Goal: Transaction & Acquisition: Subscribe to service/newsletter

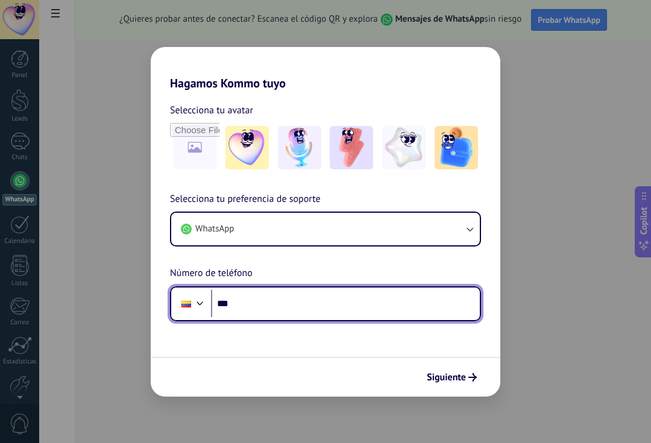
click at [316, 291] on input "***" at bounding box center [345, 304] width 269 height 28
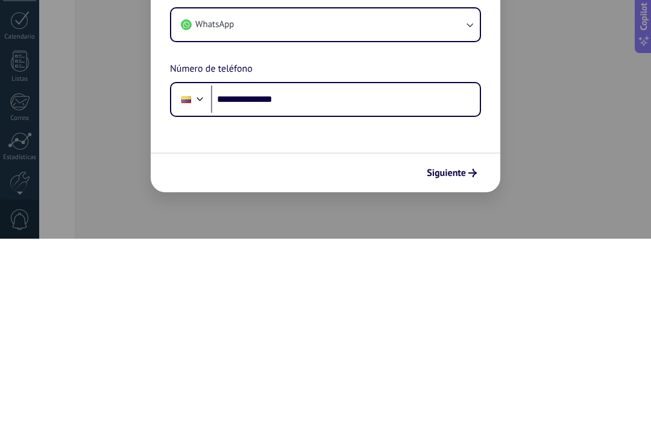
click at [451, 373] on span "Siguiente" at bounding box center [446, 377] width 39 height 8
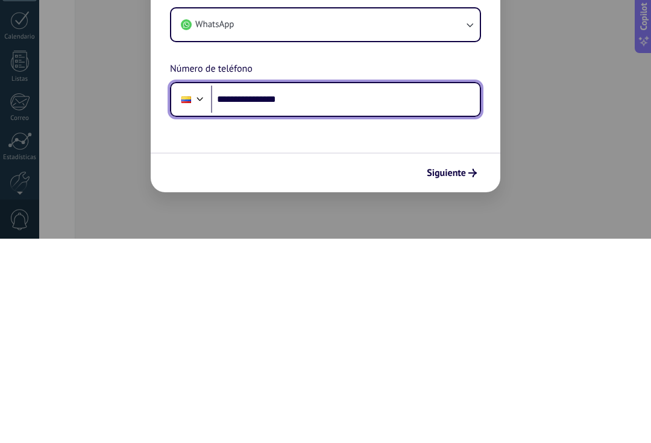
type input "**********"
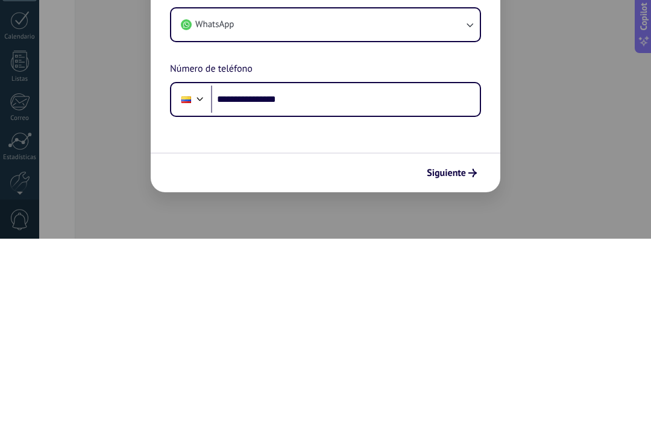
click at [461, 373] on span "Siguiente" at bounding box center [446, 377] width 39 height 8
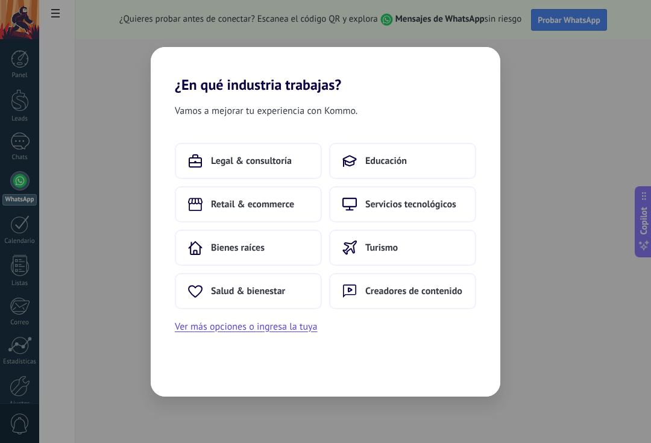
scroll to position [21, 0]
click at [223, 333] on button "Ver más opciones o ingresa la tuya" at bounding box center [246, 327] width 142 height 16
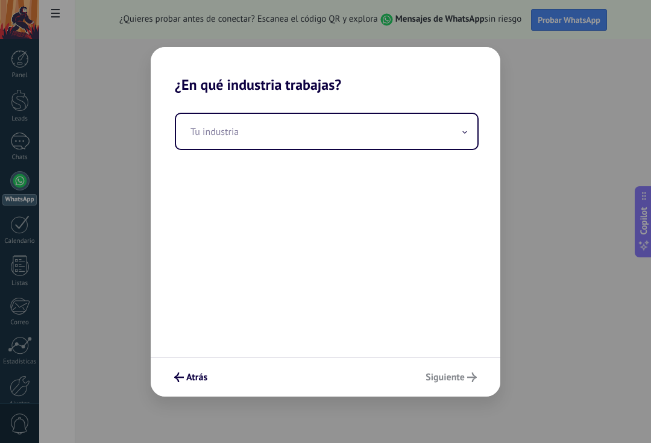
click at [475, 131] on input "text" at bounding box center [326, 131] width 301 height 35
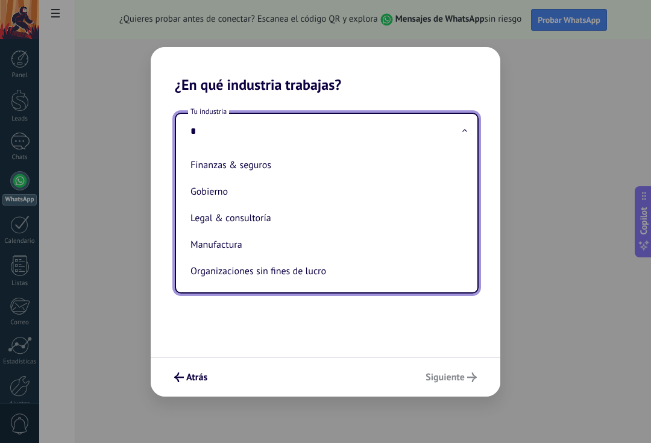
scroll to position [0, 0]
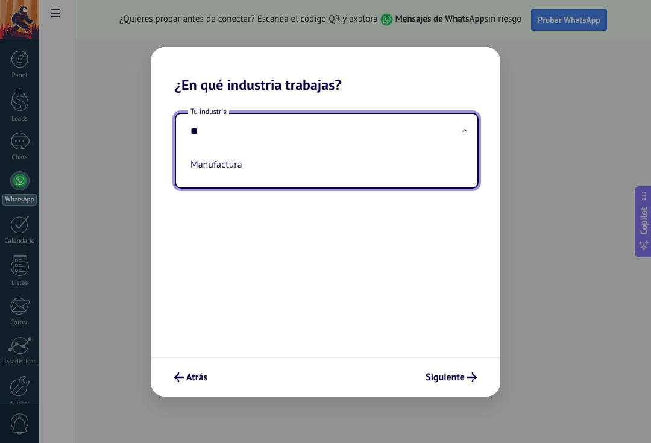
type input "*"
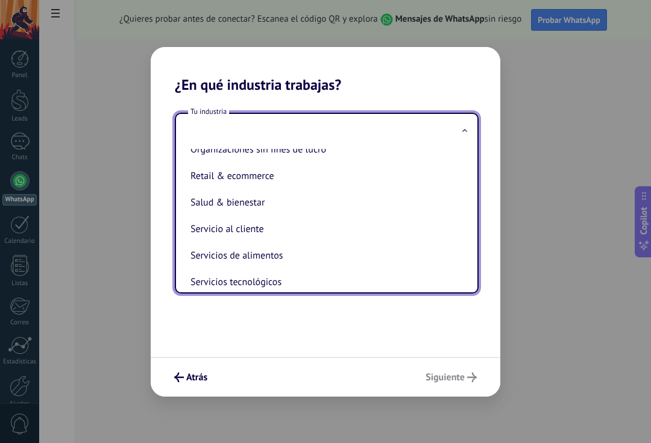
scroll to position [227, 0]
click at [287, 243] on li "Servicio al cliente" at bounding box center [324, 229] width 277 height 27
type input "**********"
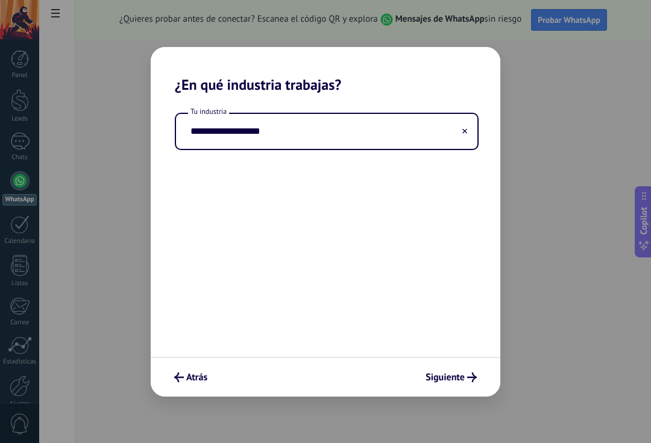
click at [448, 386] on button "Siguiente" at bounding box center [451, 377] width 62 height 20
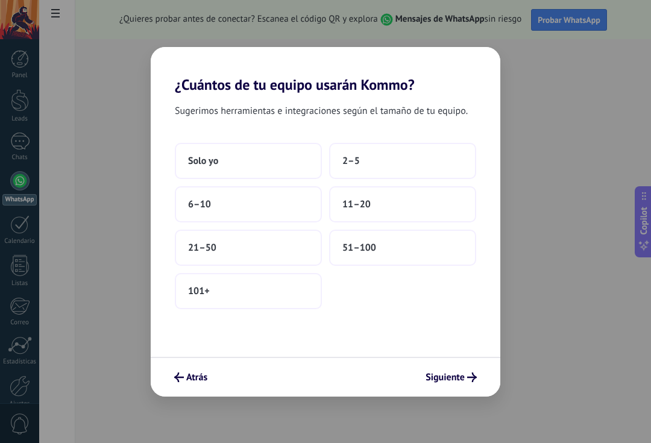
click at [297, 167] on button "Solo yo" at bounding box center [248, 161] width 147 height 36
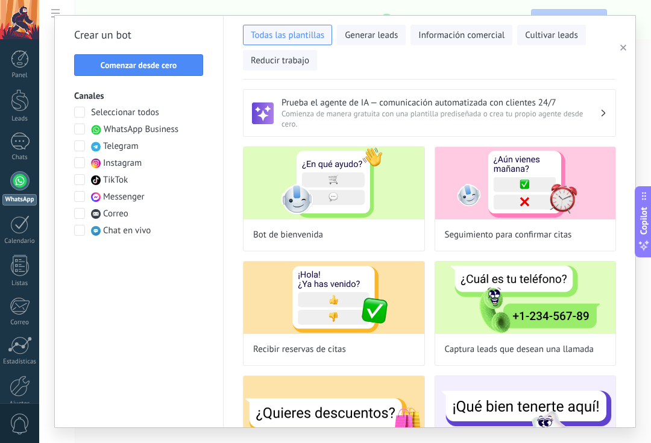
click at [175, 62] on span "Comenzar desde cero" at bounding box center [139, 65] width 77 height 8
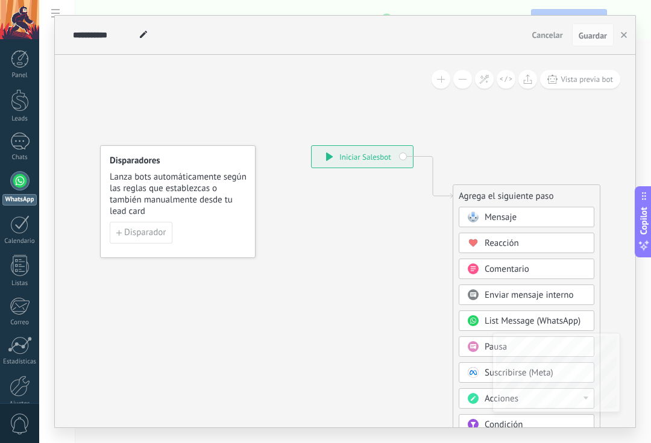
click at [156, 228] on span "Disparador" at bounding box center [145, 232] width 42 height 8
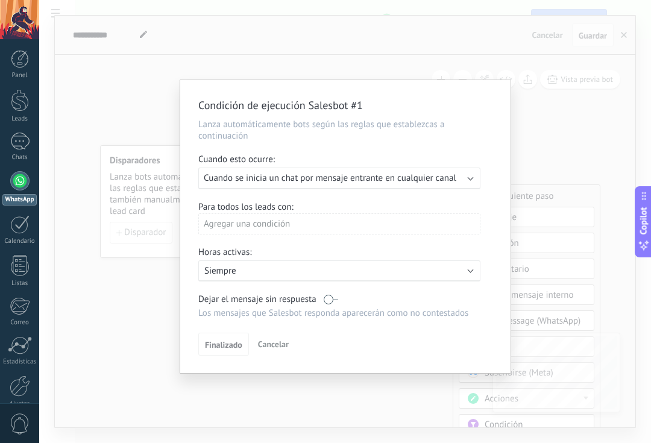
click at [475, 183] on div "Ejecutar: Cuando se inicia un chat por mensaje entrante en cualquier canal" at bounding box center [339, 179] width 282 height 22
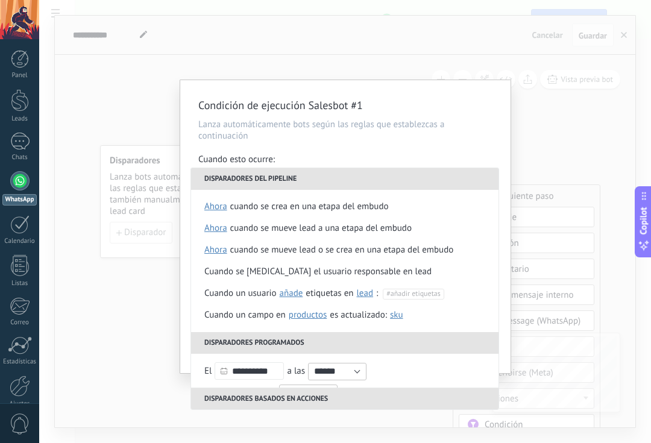
click at [470, 180] on li "Disparadores del pipeline" at bounding box center [344, 179] width 307 height 22
click at [479, 124] on p "Lanza automáticamente bots según las reglas que establezcas a continuación" at bounding box center [345, 130] width 294 height 23
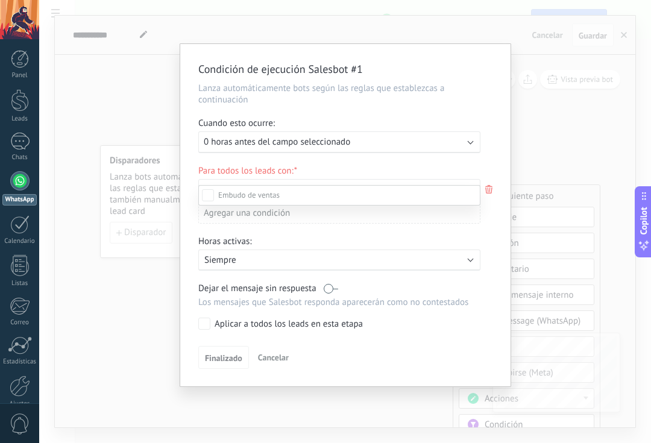
click at [472, 172] on div at bounding box center [345, 221] width 612 height 443
click at [463, 140] on div "Ejecutar: 0 horas antes del campo seleccionado" at bounding box center [335, 141] width 262 height 11
click at [560, 61] on div "Condición de ejecución Salesbot #1 Lanza automáticamente bots según las reglas …" at bounding box center [345, 221] width 612 height 443
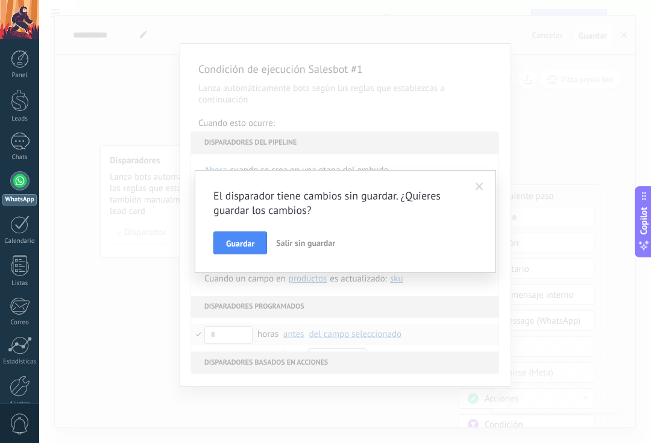
click at [316, 242] on span "Salir sin guardar" at bounding box center [305, 242] width 59 height 11
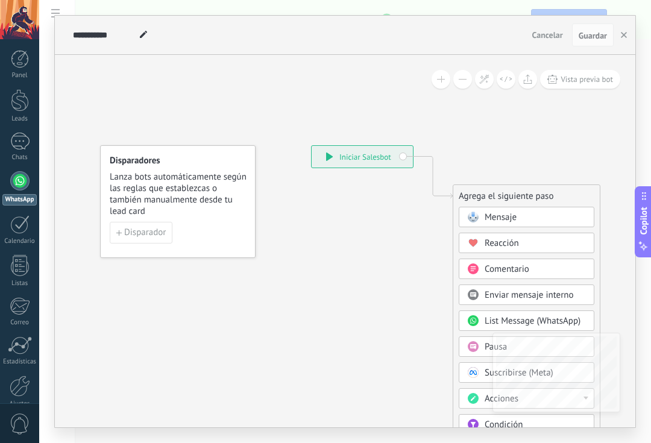
click at [169, 226] on button "Disparador" at bounding box center [141, 233] width 63 height 22
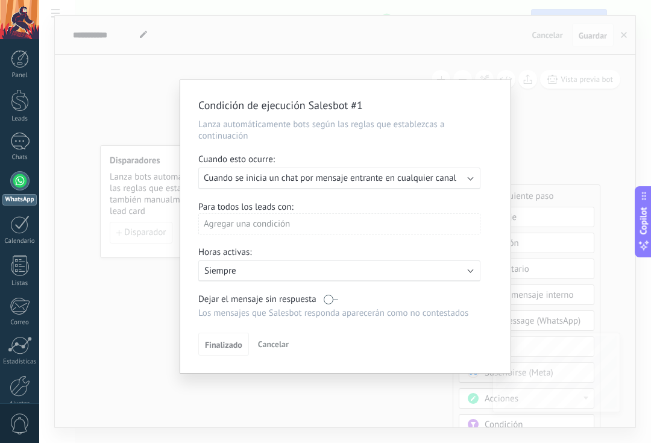
click at [391, 230] on div "Agregar una condición" at bounding box center [339, 223] width 282 height 21
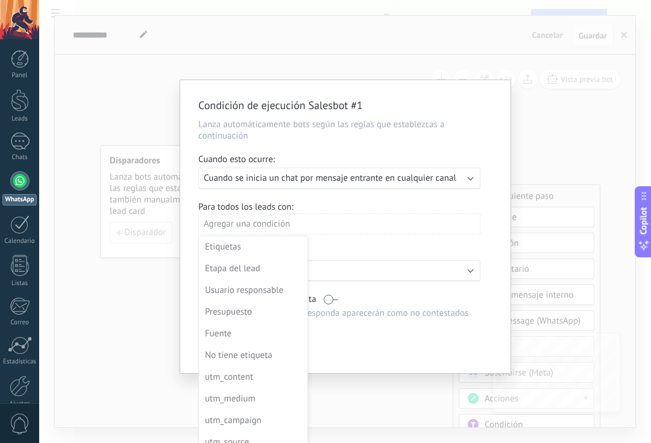
scroll to position [0, 0]
click at [277, 295] on div "Usuario responsable" at bounding box center [252, 290] width 94 height 17
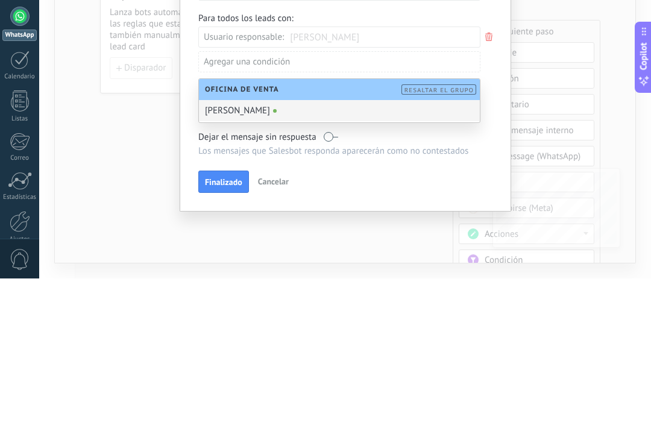
click at [492, 177] on div "Para todos los leads con: Usuario responsable: matias ruiz barrios Agregar una …" at bounding box center [345, 211] width 294 height 69
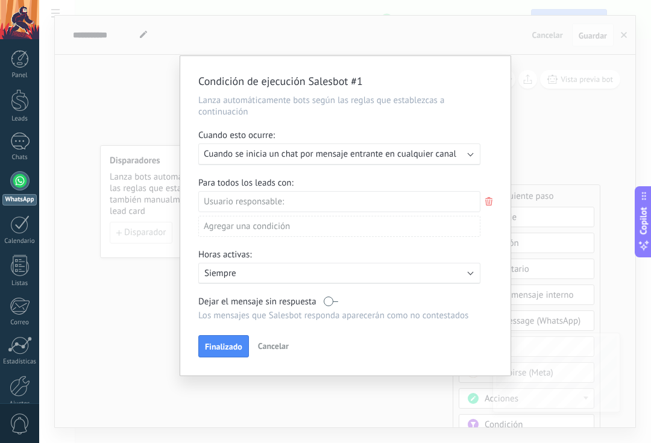
click at [277, 351] on span "Cancelar" at bounding box center [273, 345] width 31 height 11
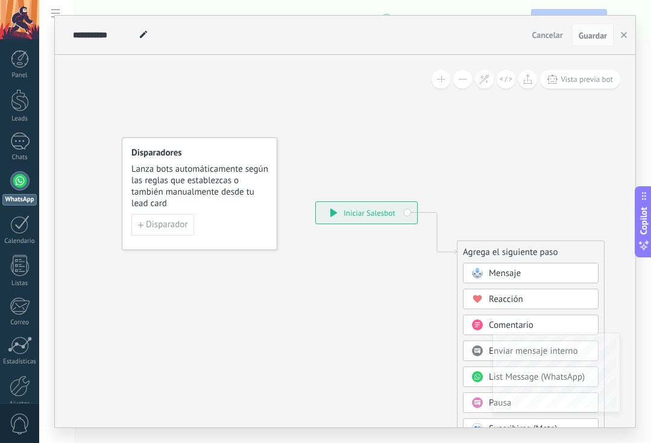
click at [529, 273] on div "Mensaje" at bounding box center [539, 274] width 101 height 12
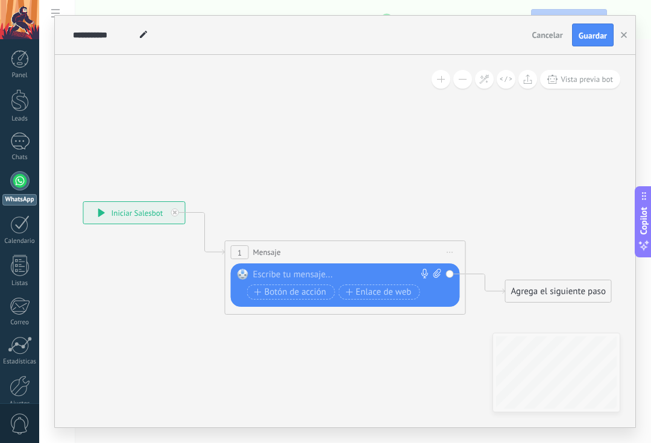
click at [340, 278] on div at bounding box center [342, 275] width 179 height 12
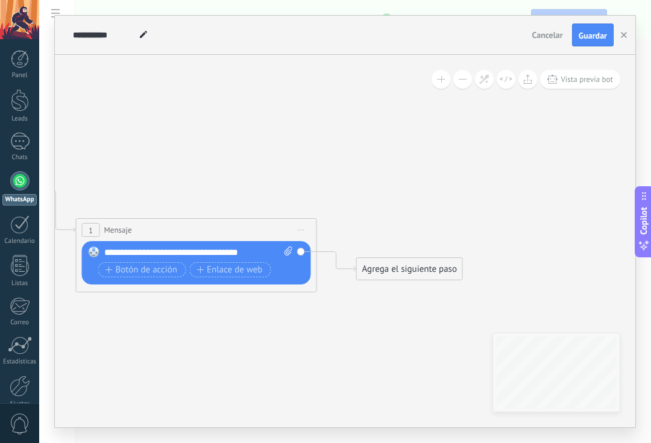
click at [439, 271] on div "Agrega el siguiente paso" at bounding box center [409, 269] width 105 height 20
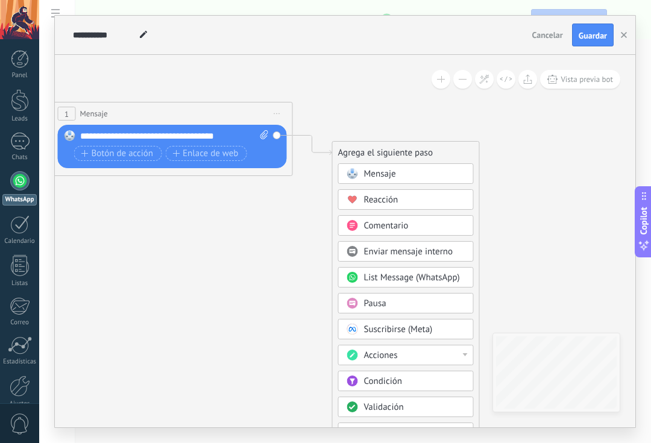
click at [569, 183] on icon at bounding box center [154, 119] width 1090 height 716
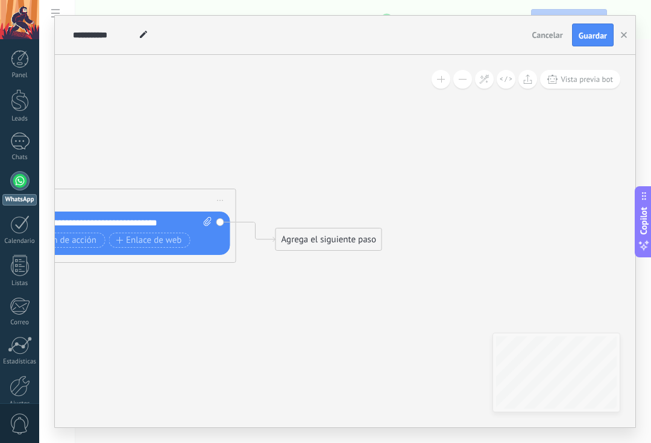
click at [626, 34] on icon "button" at bounding box center [624, 35] width 6 height 6
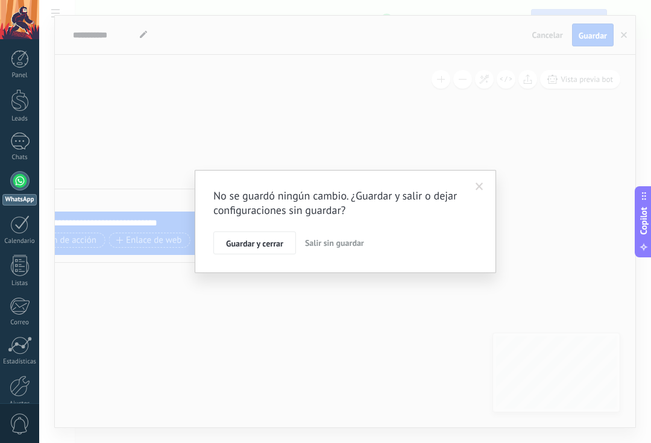
click at [347, 245] on span "Salir sin guardar" at bounding box center [334, 242] width 59 height 11
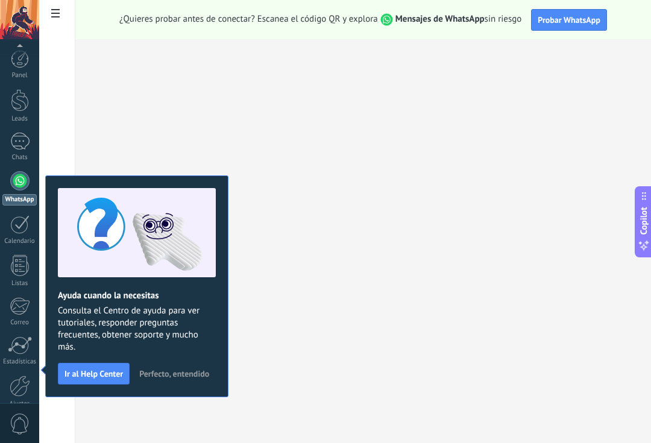
scroll to position [58, 0]
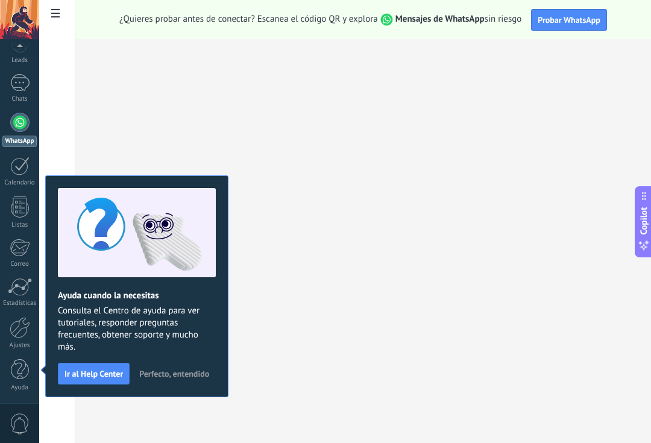
click at [17, 123] on div at bounding box center [19, 122] width 19 height 19
click at [10, 114] on link "WhatsApp" at bounding box center [19, 130] width 39 height 34
click at [175, 366] on button "Perfecto, entendido" at bounding box center [174, 374] width 81 height 18
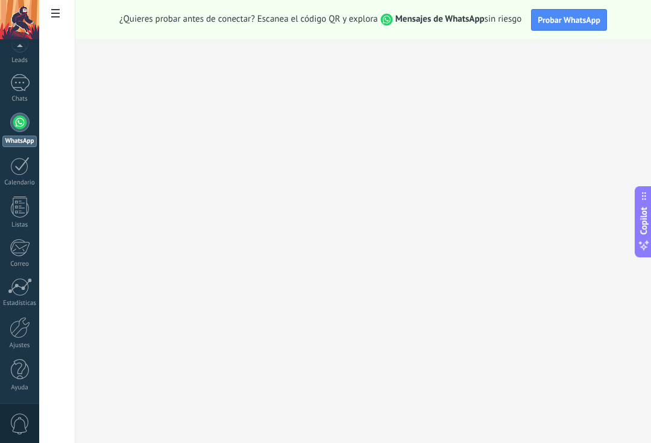
click at [11, 113] on link "WhatsApp" at bounding box center [19, 130] width 39 height 34
click at [20, 117] on div at bounding box center [19, 122] width 19 height 19
click at [18, 120] on div at bounding box center [19, 122] width 19 height 19
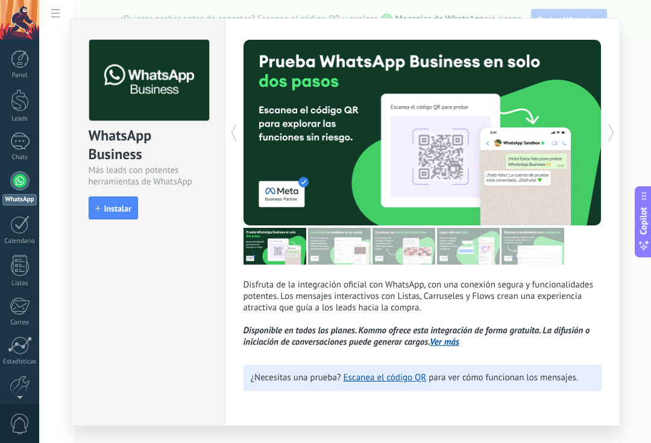
click at [16, 178] on div at bounding box center [19, 180] width 19 height 19
click at [19, 182] on div at bounding box center [19, 180] width 19 height 19
click at [16, 180] on div at bounding box center [19, 180] width 19 height 19
click at [8, 178] on link "WhatsApp" at bounding box center [19, 188] width 39 height 34
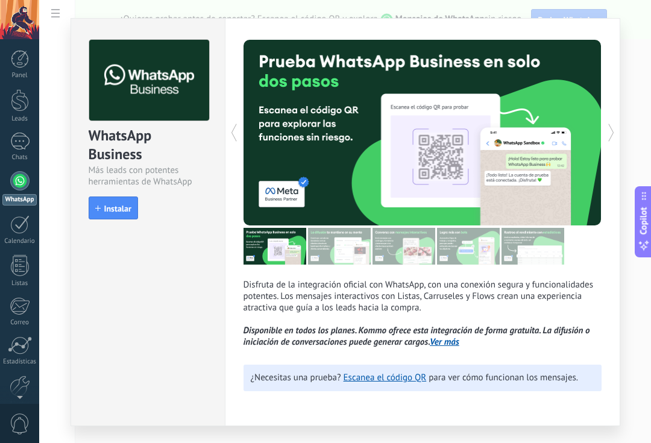
click at [19, 133] on div at bounding box center [19, 141] width 19 height 17
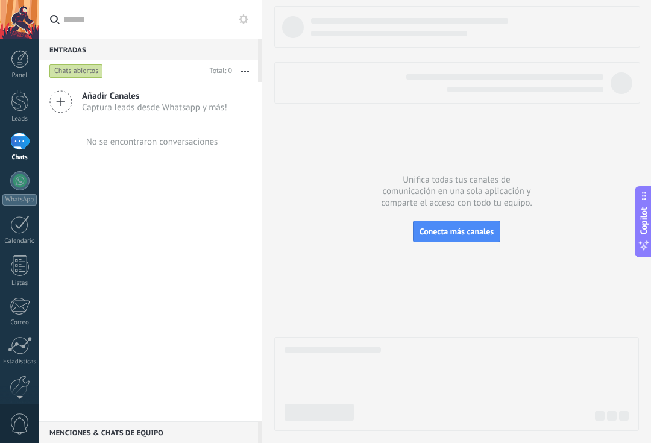
click at [481, 227] on button "Conecta más canales" at bounding box center [456, 232] width 87 height 22
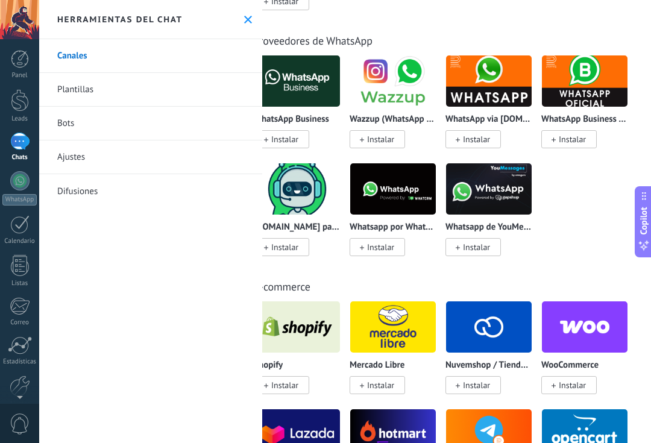
scroll to position [541, 26]
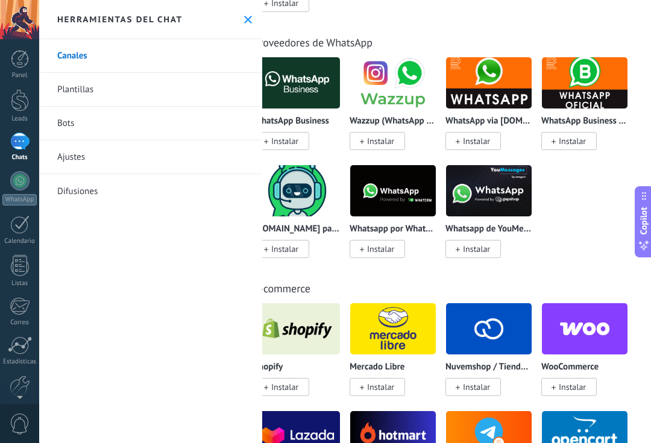
click at [487, 145] on span "Instalar" at bounding box center [476, 141] width 27 height 11
click at [475, 145] on span "Instalar" at bounding box center [476, 141] width 27 height 11
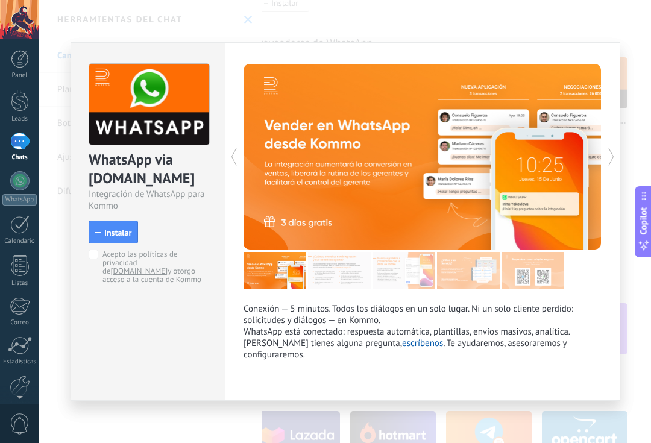
click at [109, 223] on button "Instalar" at bounding box center [113, 232] width 49 height 23
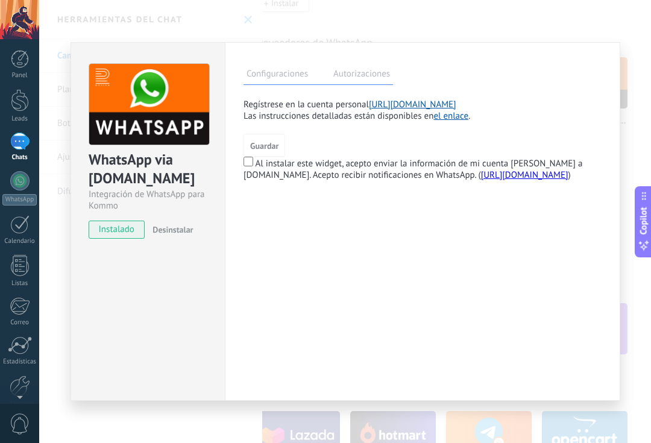
click at [115, 225] on span "instalado" at bounding box center [116, 230] width 55 height 18
click at [614, 16] on div "WhatsApp via Radist.Online Integración de WhatsApp para Kommo instalado Desinst…" at bounding box center [345, 221] width 612 height 443
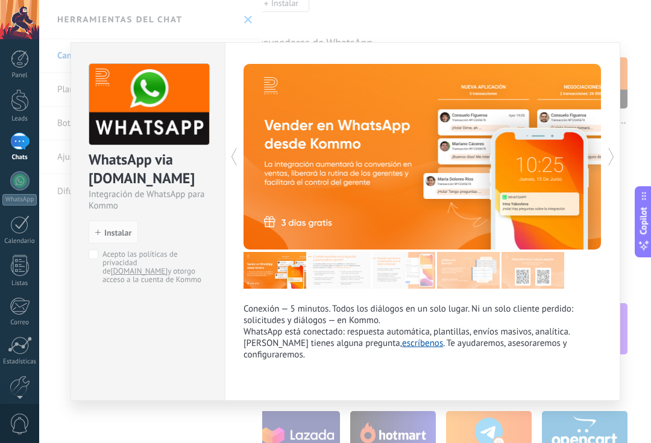
click at [606, 60] on div "Conexión — 5 minutos. Todos los diálogos en un solo lugar. Ni un solo cliente p…" at bounding box center [422, 221] width 395 height 359
click at [111, 233] on span "Instalar" at bounding box center [117, 232] width 27 height 8
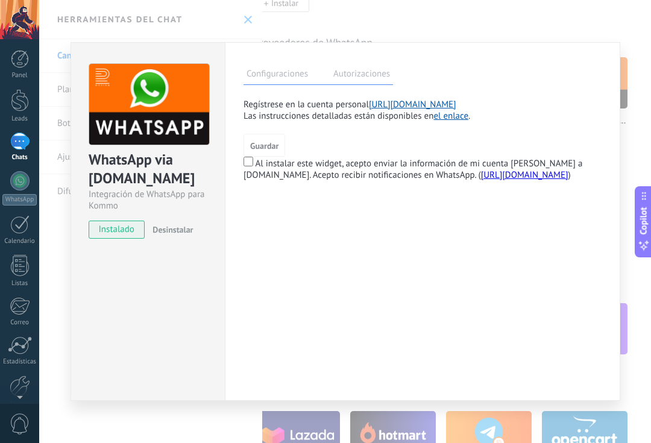
click at [375, 71] on label "Autorizaciones" at bounding box center [361, 75] width 63 height 17
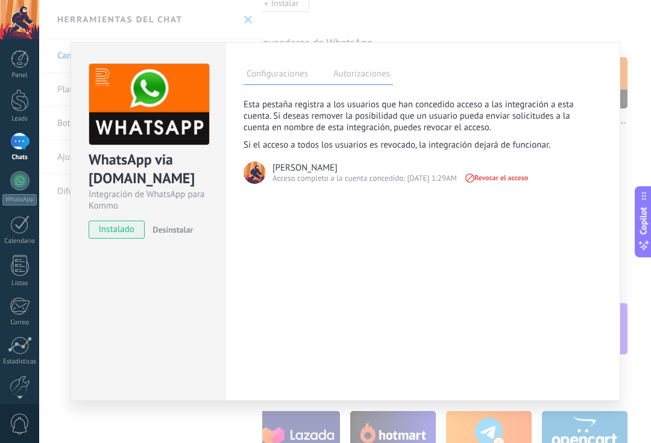
click at [310, 81] on label "Configuraciones" at bounding box center [276, 75] width 67 height 17
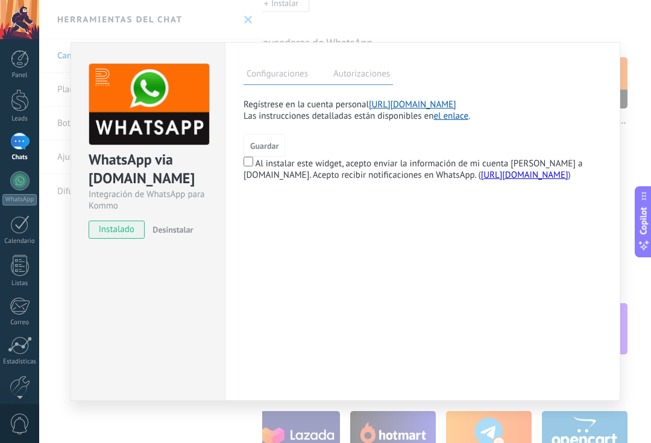
click at [277, 146] on span "Guardar" at bounding box center [264, 146] width 28 height 8
click at [273, 143] on span "Guardar" at bounding box center [264, 146] width 28 height 8
click at [274, 146] on span "Guardar" at bounding box center [264, 146] width 28 height 8
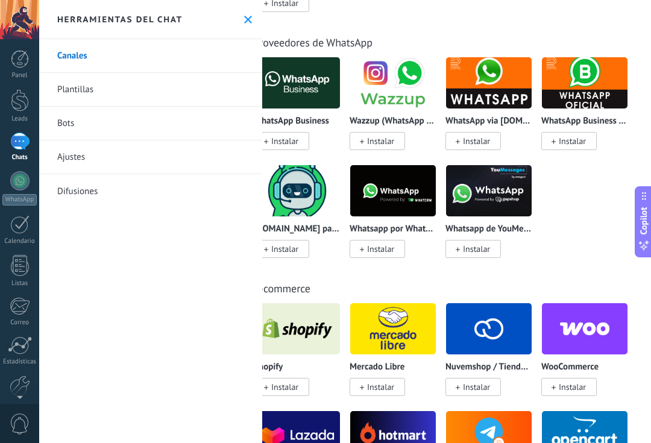
click at [20, 176] on div at bounding box center [19, 180] width 19 height 19
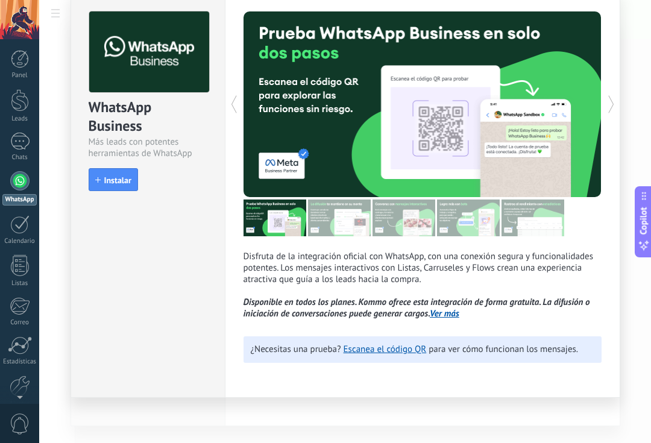
scroll to position [36, 0]
click at [234, 99] on icon at bounding box center [234, 104] width 12 height 24
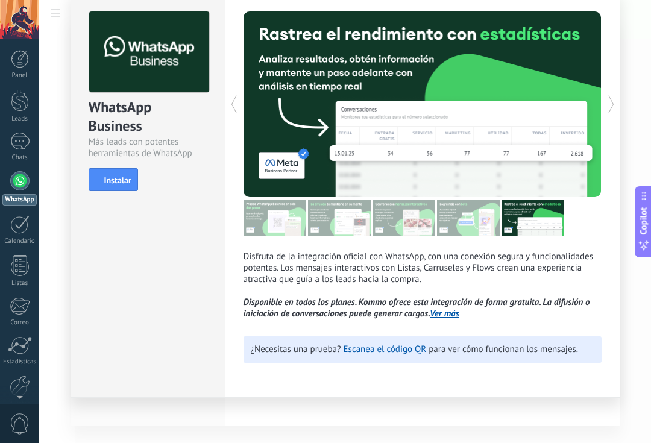
click at [231, 108] on icon at bounding box center [234, 104] width 12 height 24
